Goal: Find specific fact

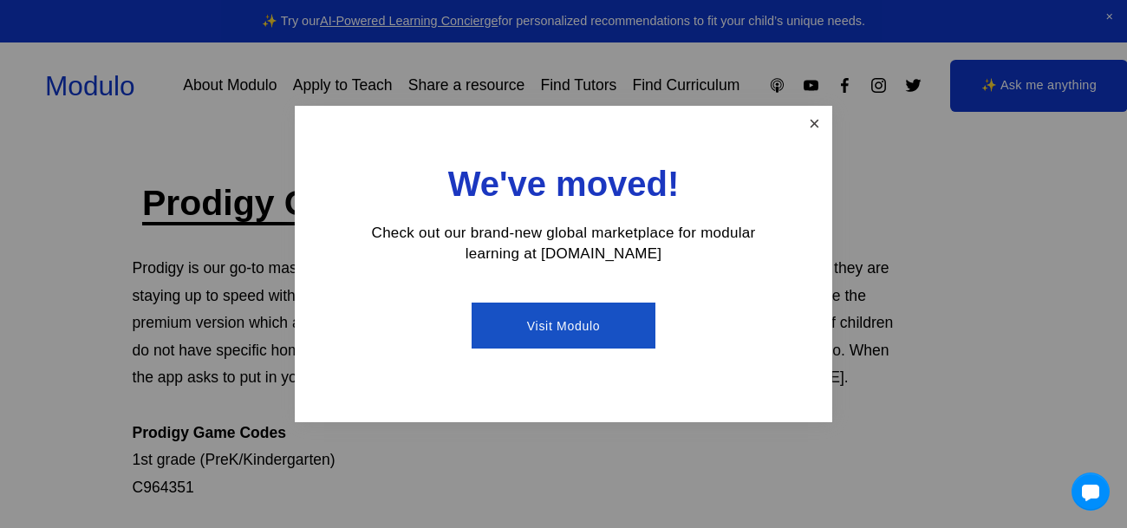
click at [817, 126] on link "Close" at bounding box center [814, 123] width 30 height 30
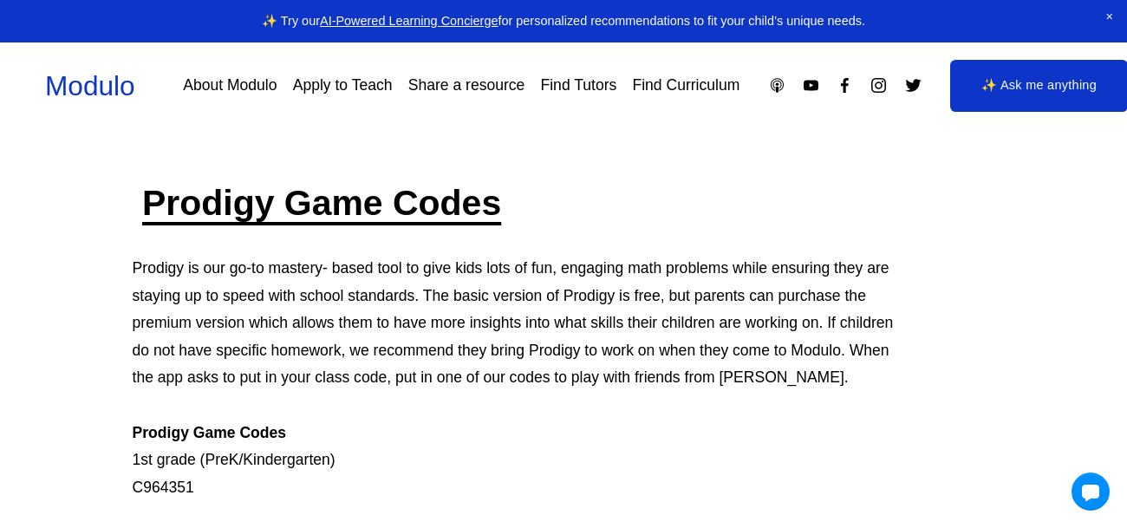
scroll to position [121, 0]
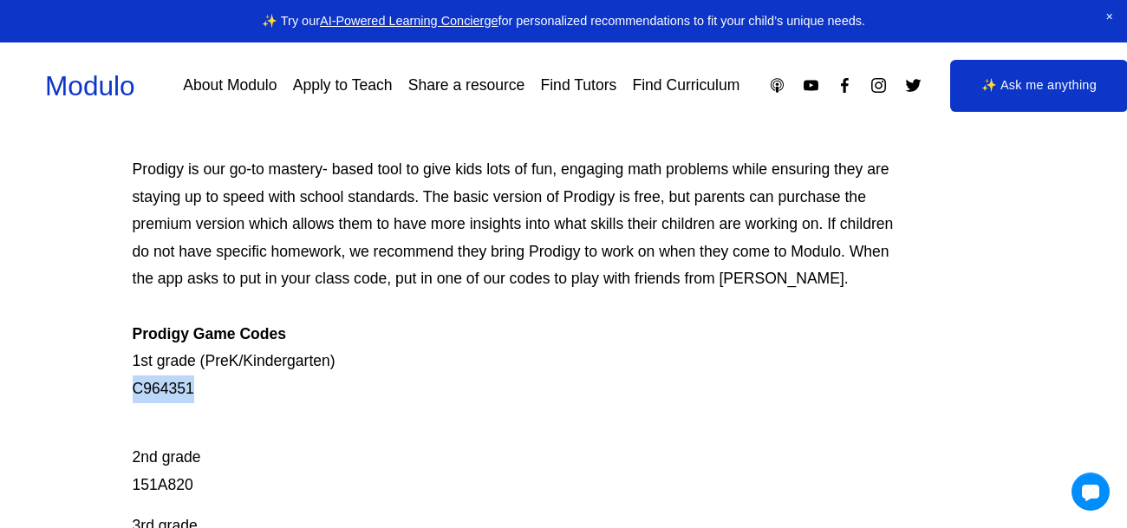
drag, startPoint x: 117, startPoint y: 391, endPoint x: 205, endPoint y: 398, distance: 87.8
copy p "C964351"
click at [699, 397] on p "Prodigy is our go-to mastery- based tool to give kids lots of fun, engaging mat…" at bounding box center [520, 279] width 775 height 246
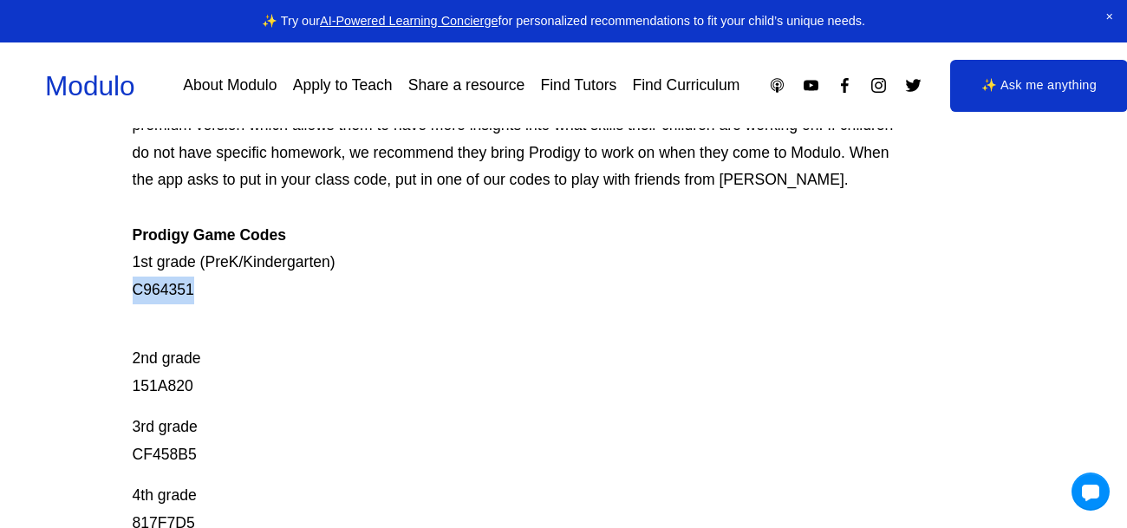
copy p "C964351"
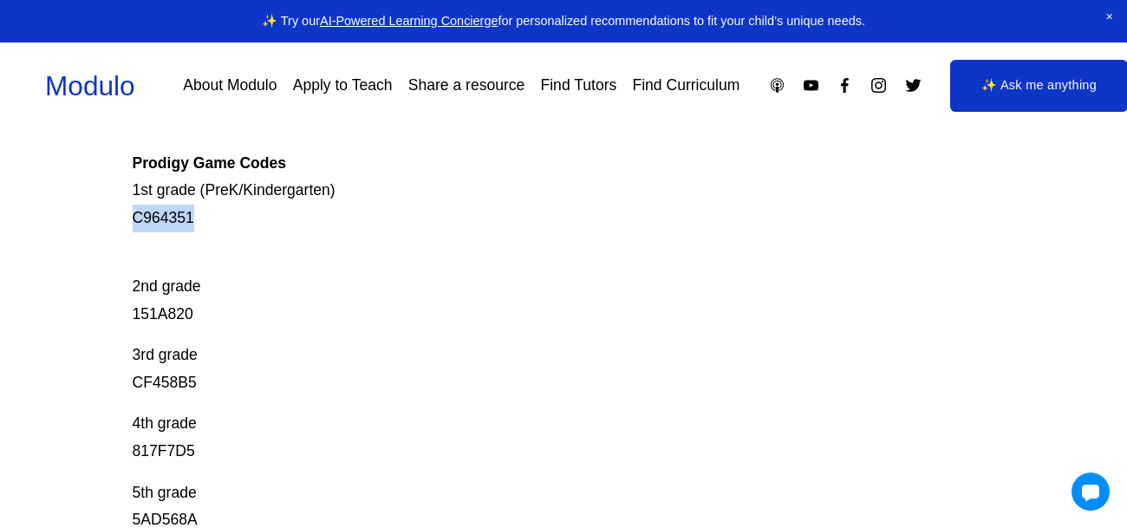
scroll to position [287, 0]
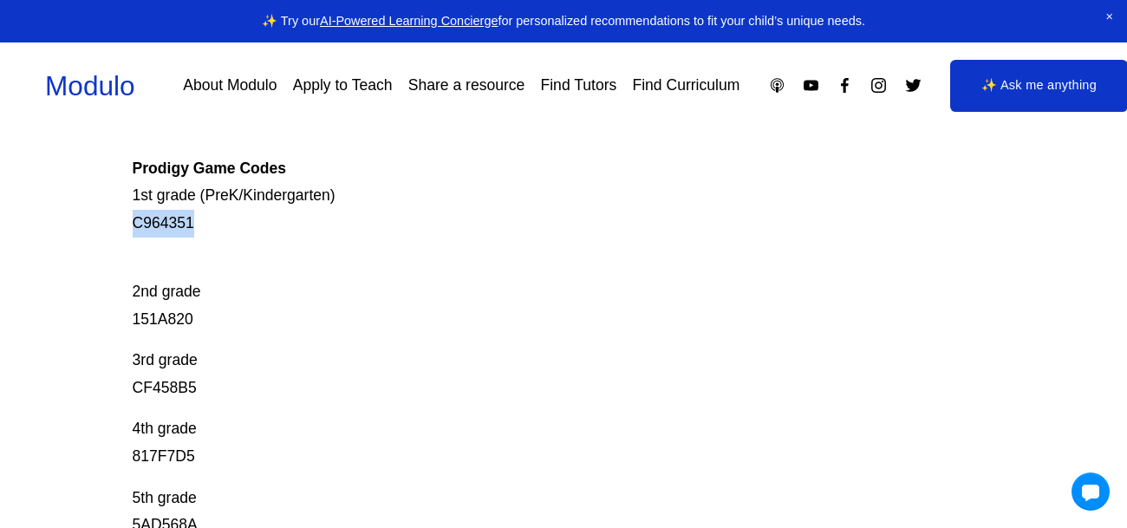
copy p "C964351"
click at [80, 270] on div "Prodigy Game Codes Prodigy is our go-to mastery- based tool to give kids lots o…" at bounding box center [563, 420] width 1127 height 1009
click at [481, 227] on p "Prodigy is our go-to mastery- based tool to give kids lots of fun, engaging mat…" at bounding box center [520, 113] width 775 height 246
